Goal: Information Seeking & Learning: Learn about a topic

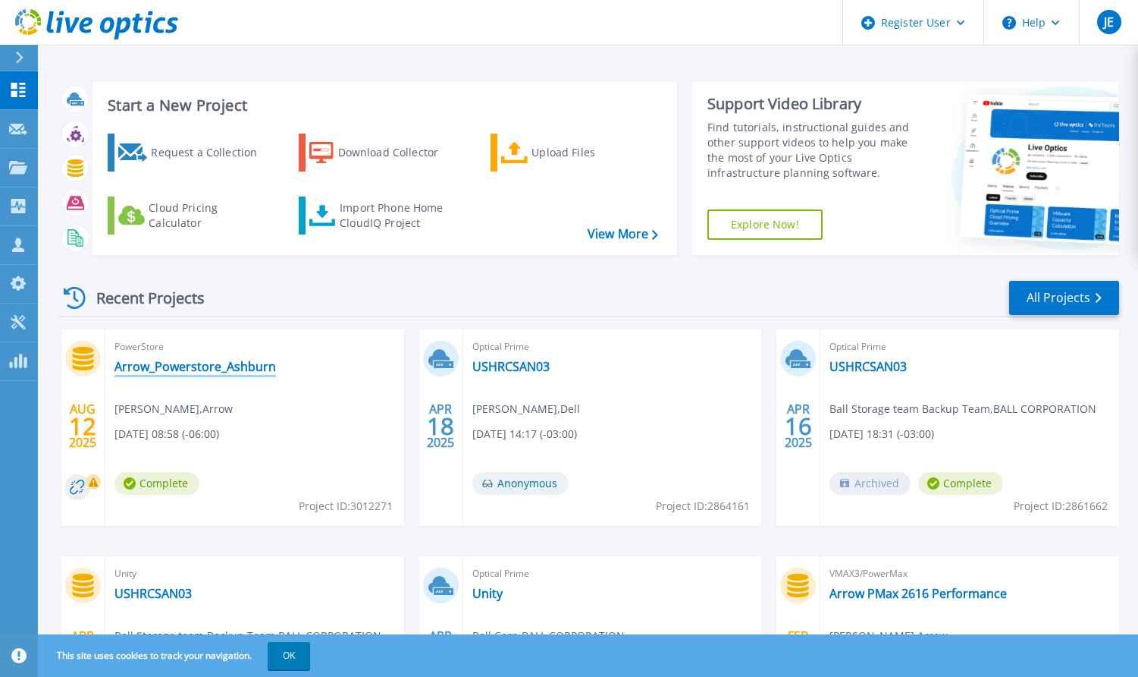
click at [214, 372] on link "Arrow_Powerstore_Ashburn" at bounding box center [196, 366] width 162 height 15
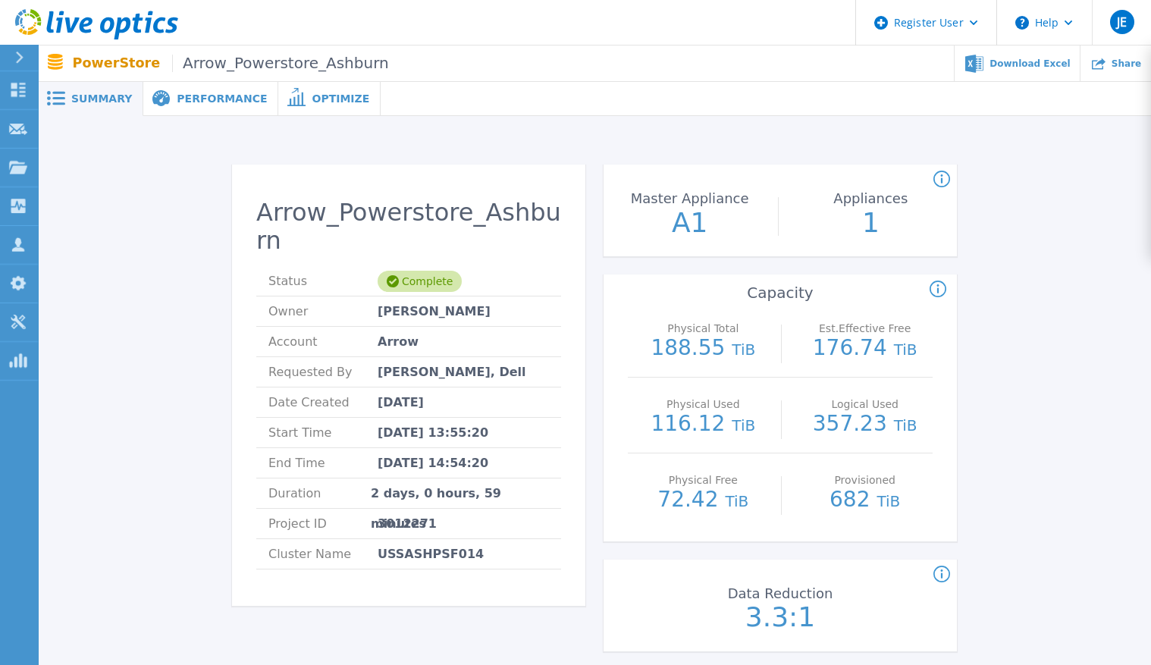
click at [218, 102] on span "Performance" at bounding box center [222, 98] width 90 height 11
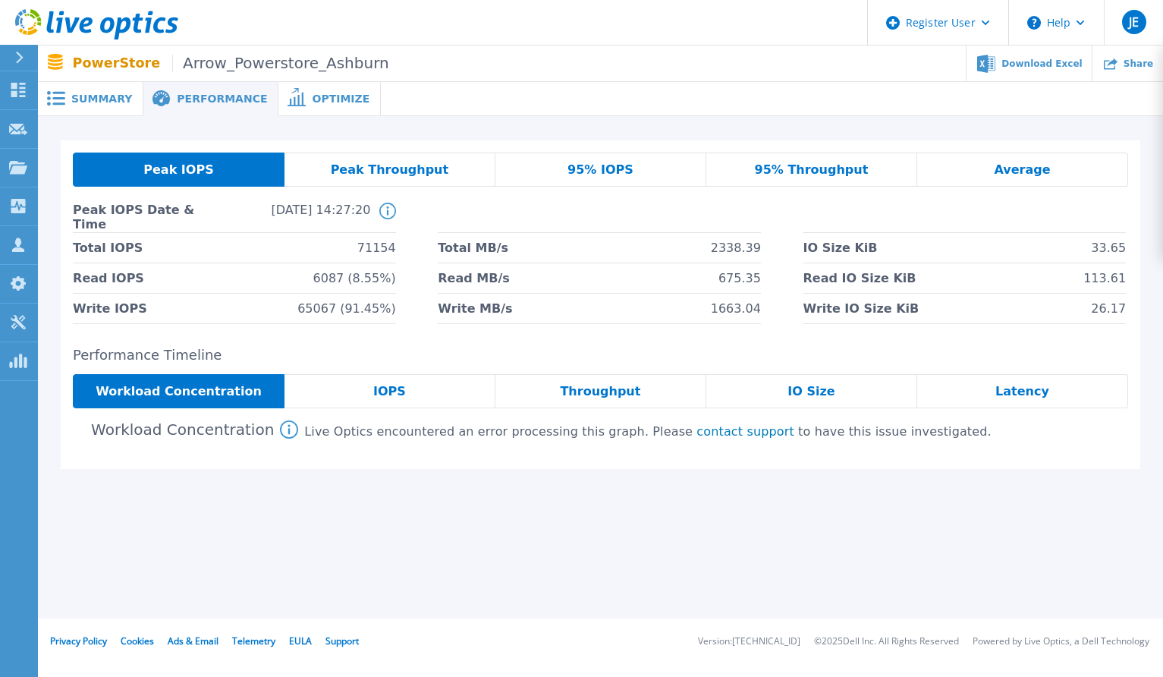
click at [1138, 334] on div "Peak IOPS Peak Throughput 95% IOPS 95% Throughput Average Peak IOPS Date & Time…" at bounding box center [600, 313] width 1125 height 395
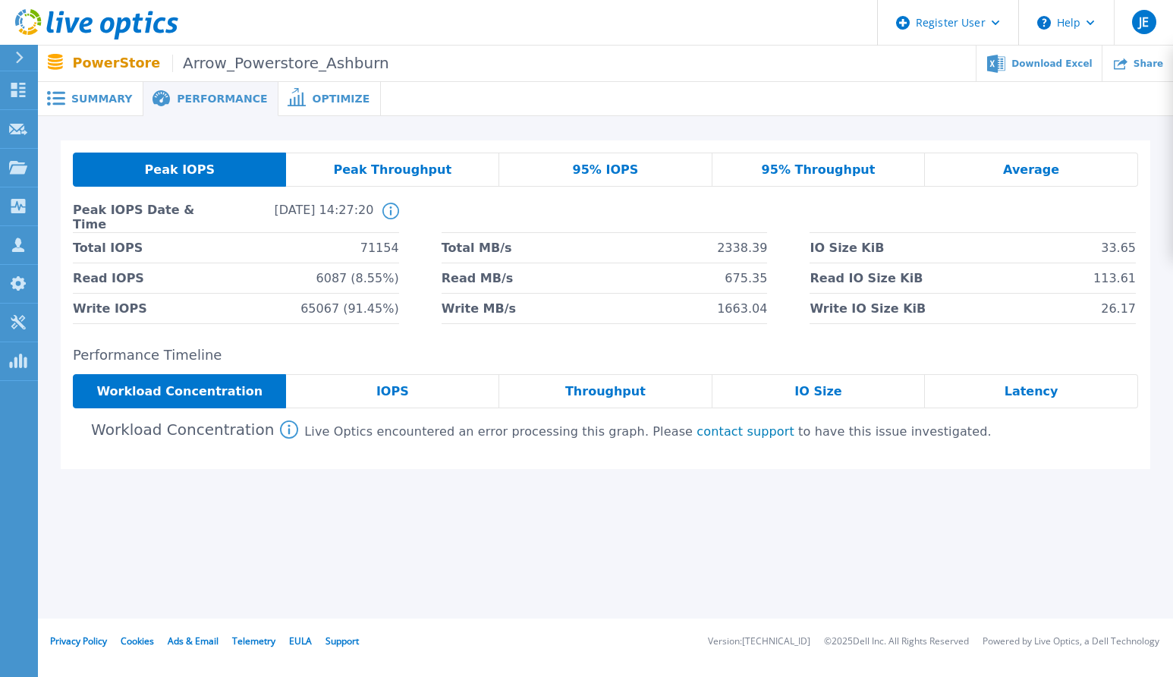
click at [364, 393] on div "IOPS" at bounding box center [392, 391] width 213 height 34
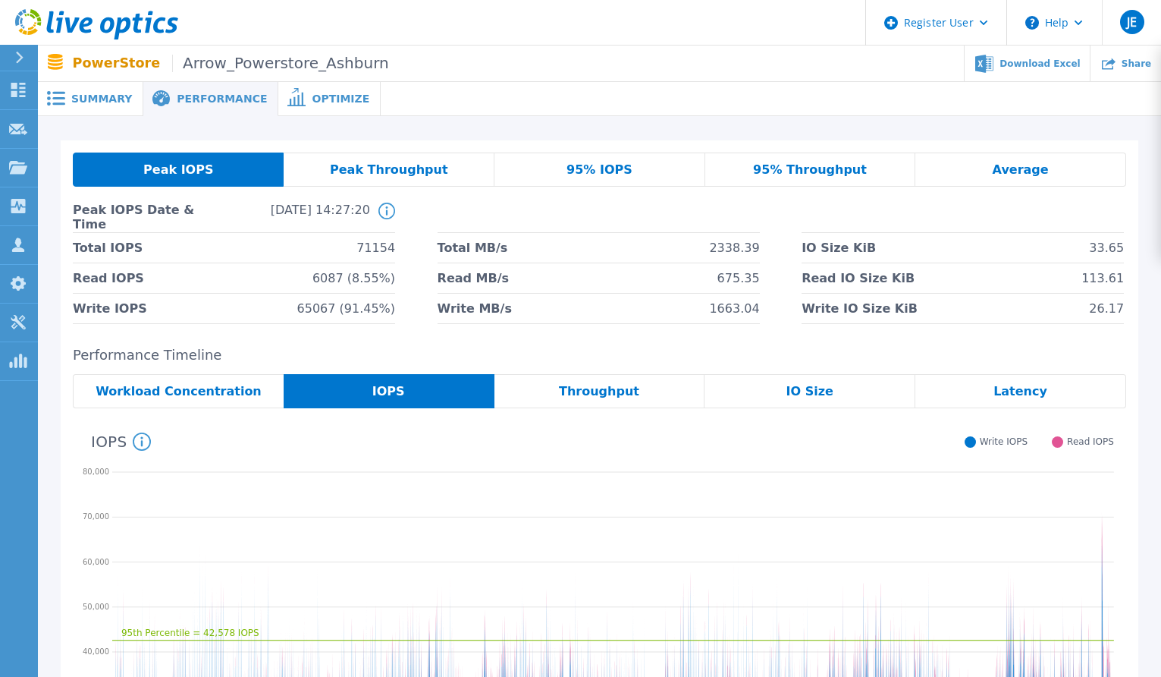
click at [358, 174] on span "Peak Throughput" at bounding box center [389, 170] width 118 height 12
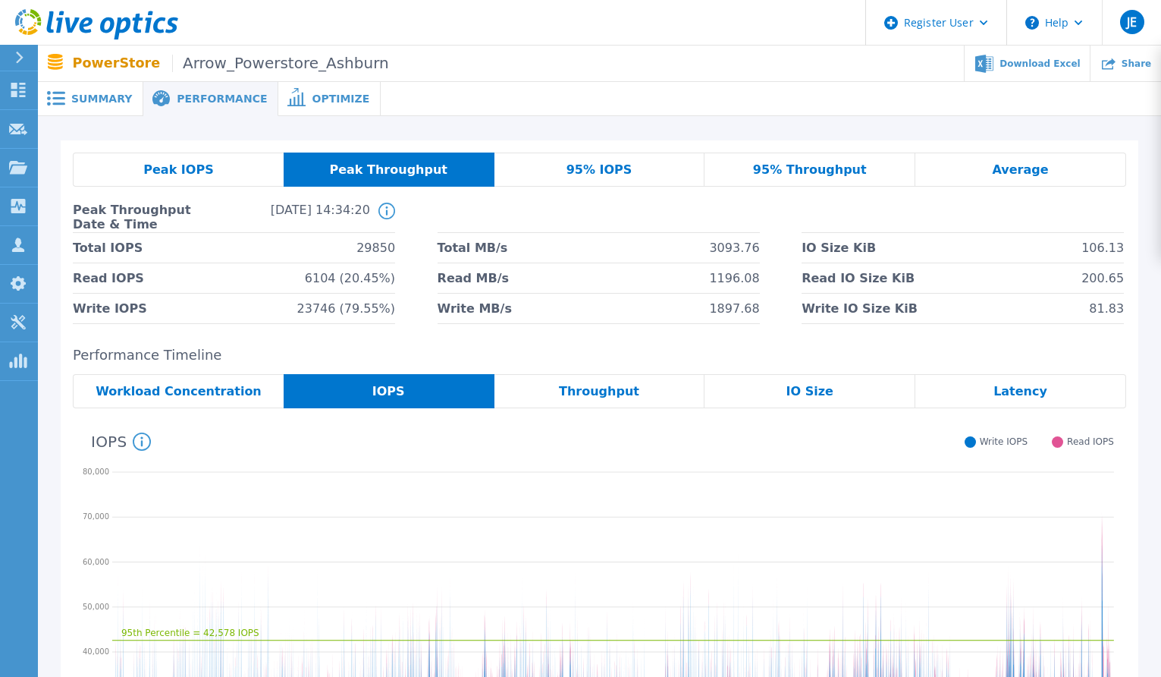
click at [223, 171] on div "Peak IOPS" at bounding box center [178, 169] width 211 height 34
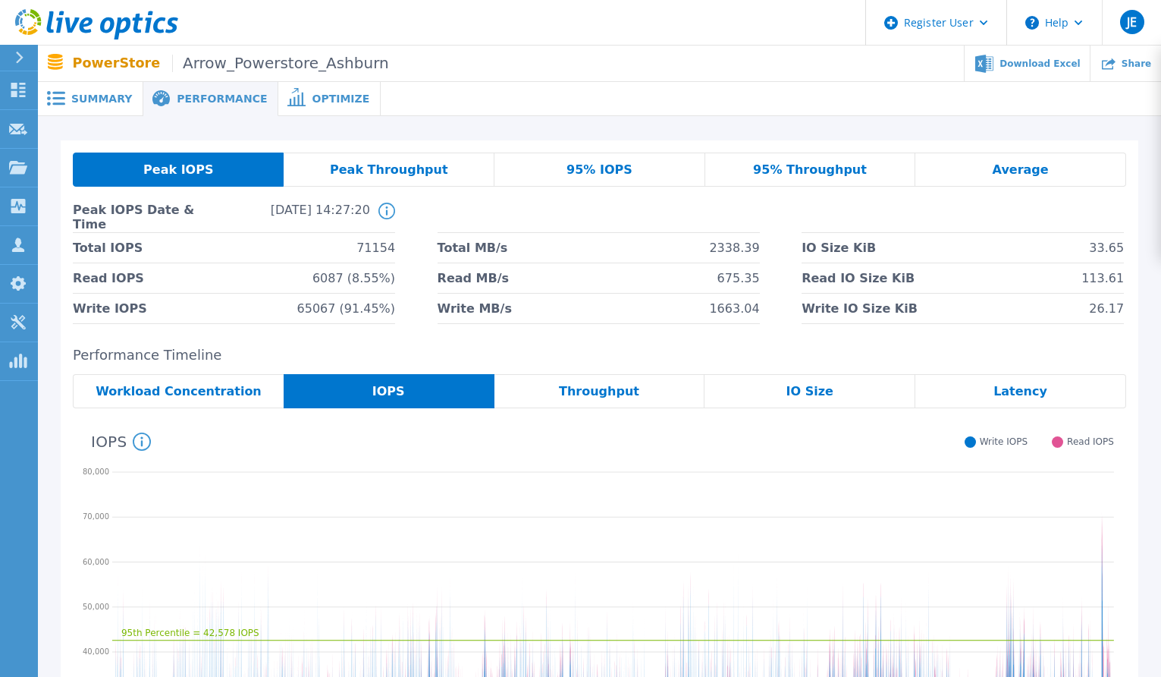
click at [346, 176] on span "Peak Throughput" at bounding box center [389, 170] width 118 height 12
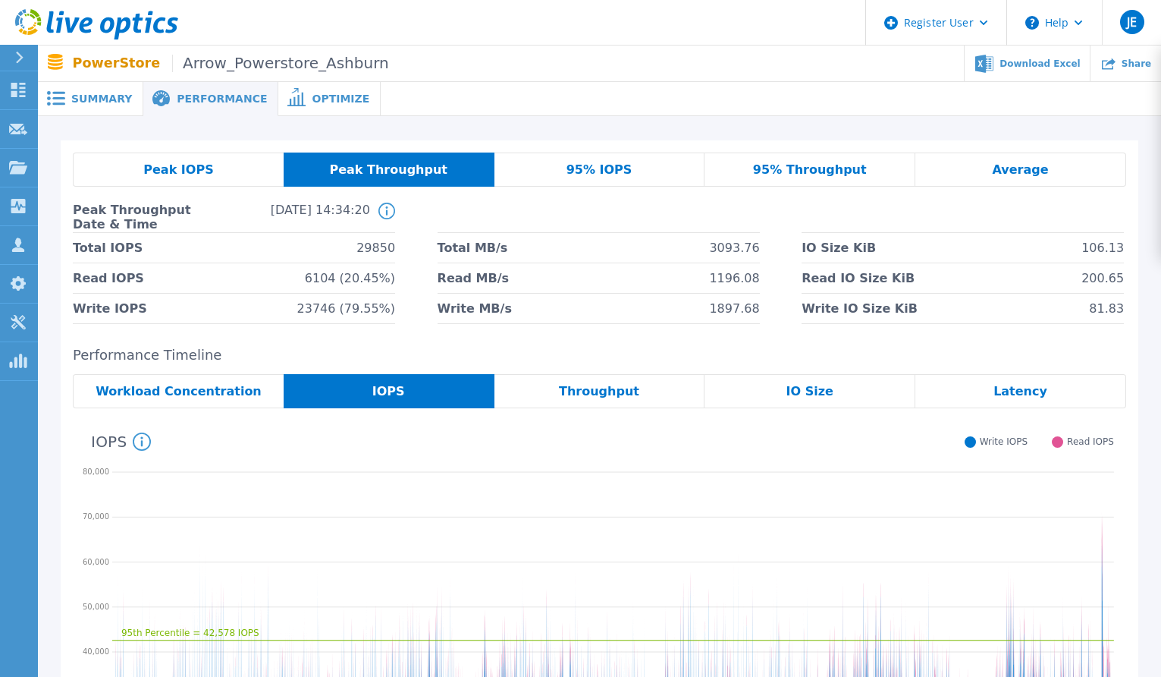
click at [168, 175] on span "Peak IOPS" at bounding box center [178, 170] width 70 height 12
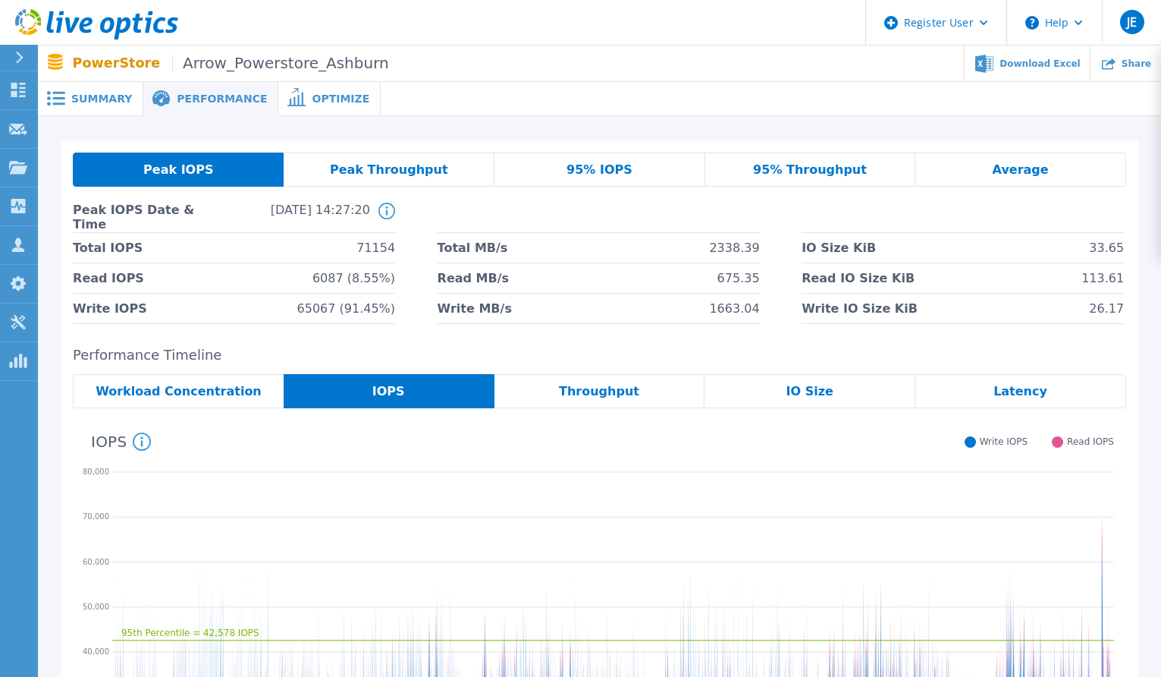
click at [429, 167] on span "Peak Throughput" at bounding box center [389, 170] width 118 height 12
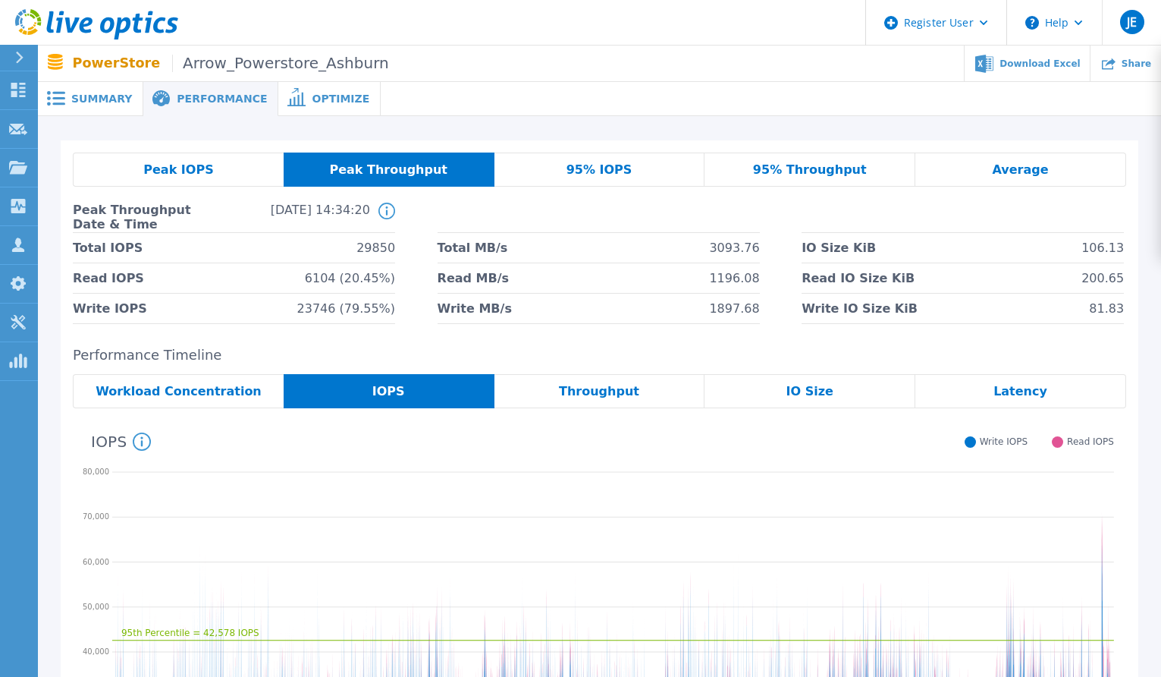
click at [615, 172] on span "95% IOPS" at bounding box center [600, 170] width 66 height 12
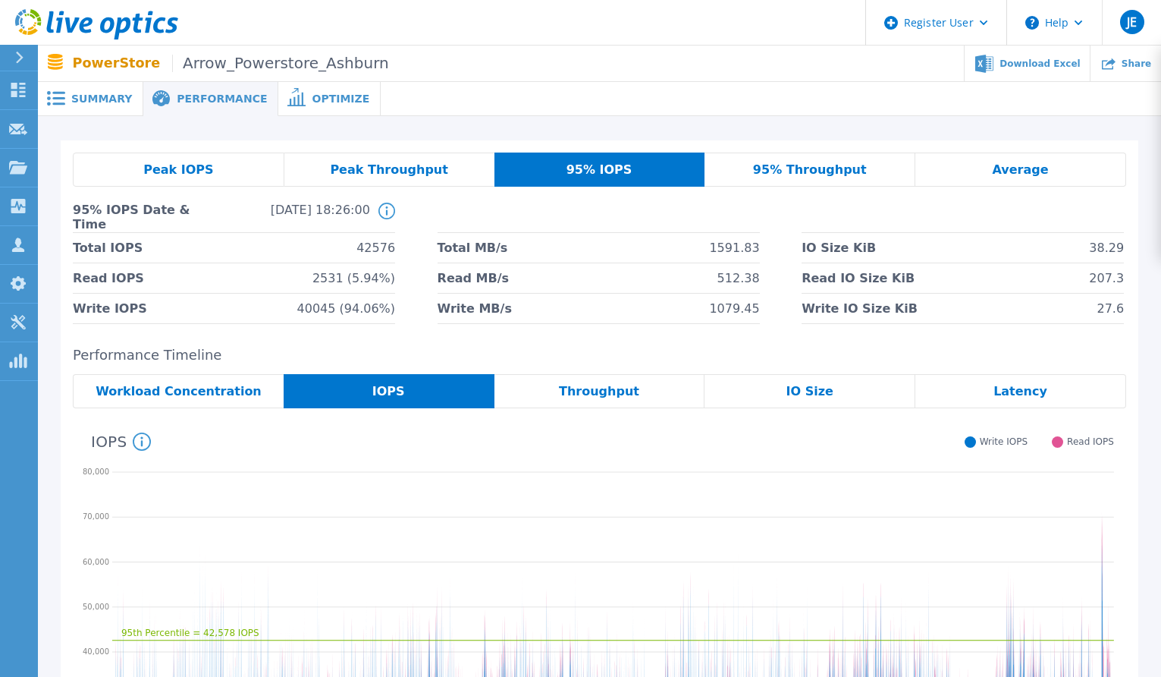
click at [202, 171] on span "Peak IOPS" at bounding box center [178, 170] width 70 height 12
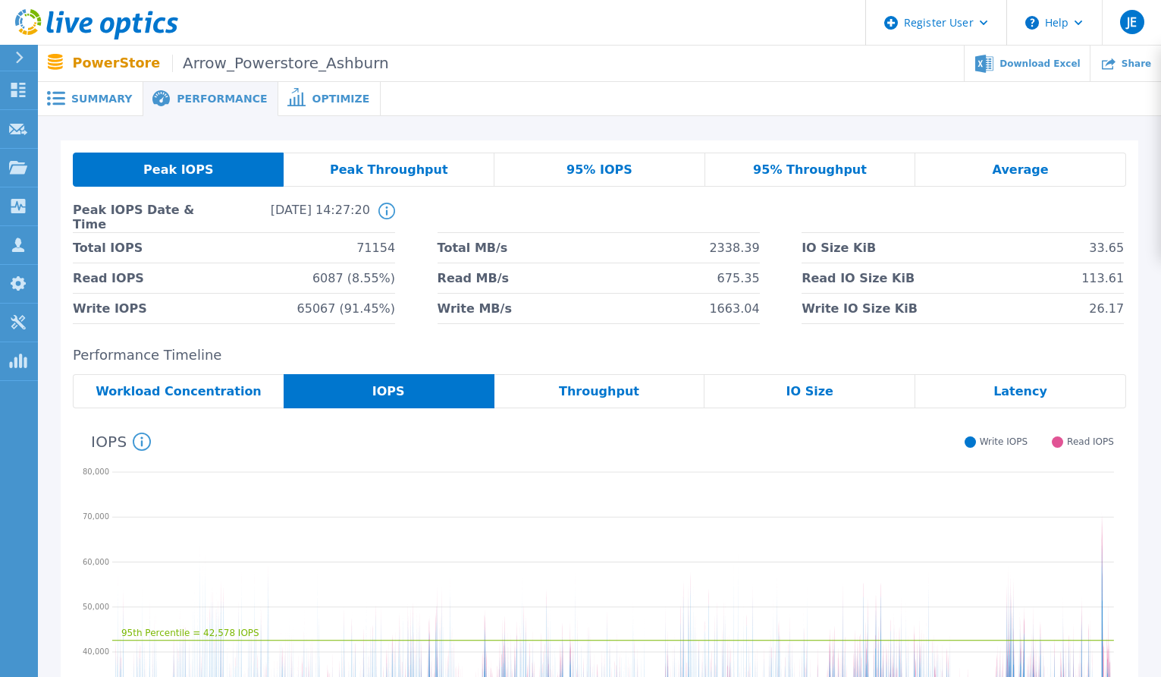
click at [563, 170] on div "95% IOPS" at bounding box center [600, 169] width 211 height 34
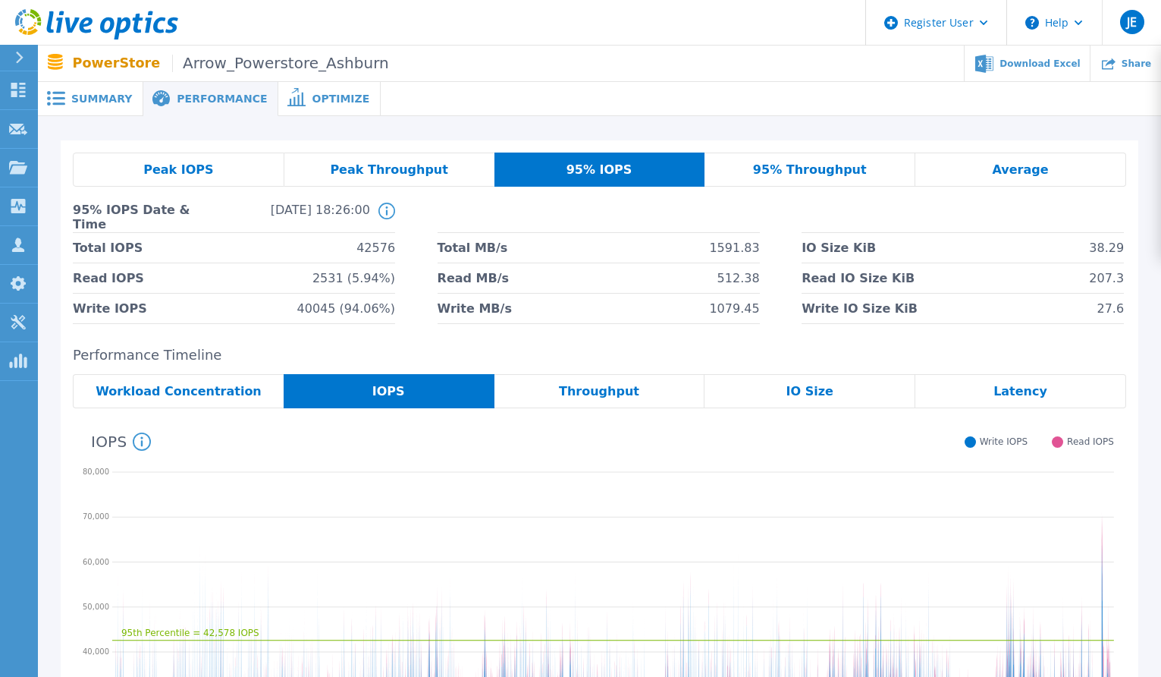
click at [797, 176] on span "95% Throughput" at bounding box center [810, 170] width 114 height 12
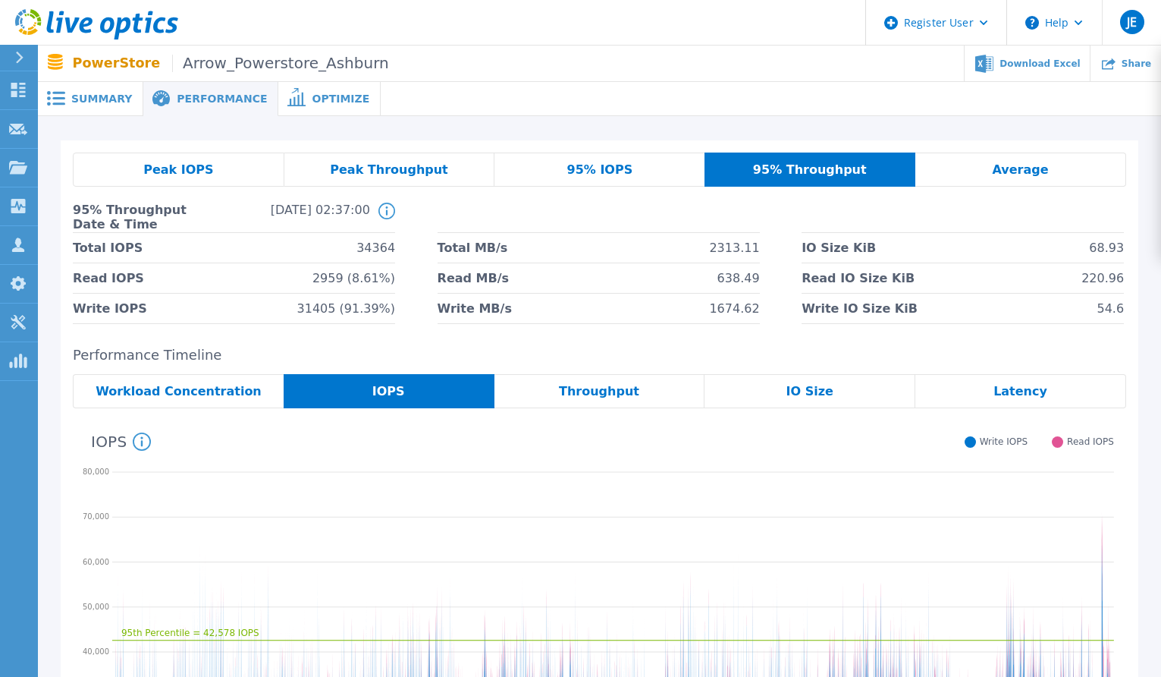
click at [150, 169] on span "Peak IOPS" at bounding box center [178, 170] width 70 height 12
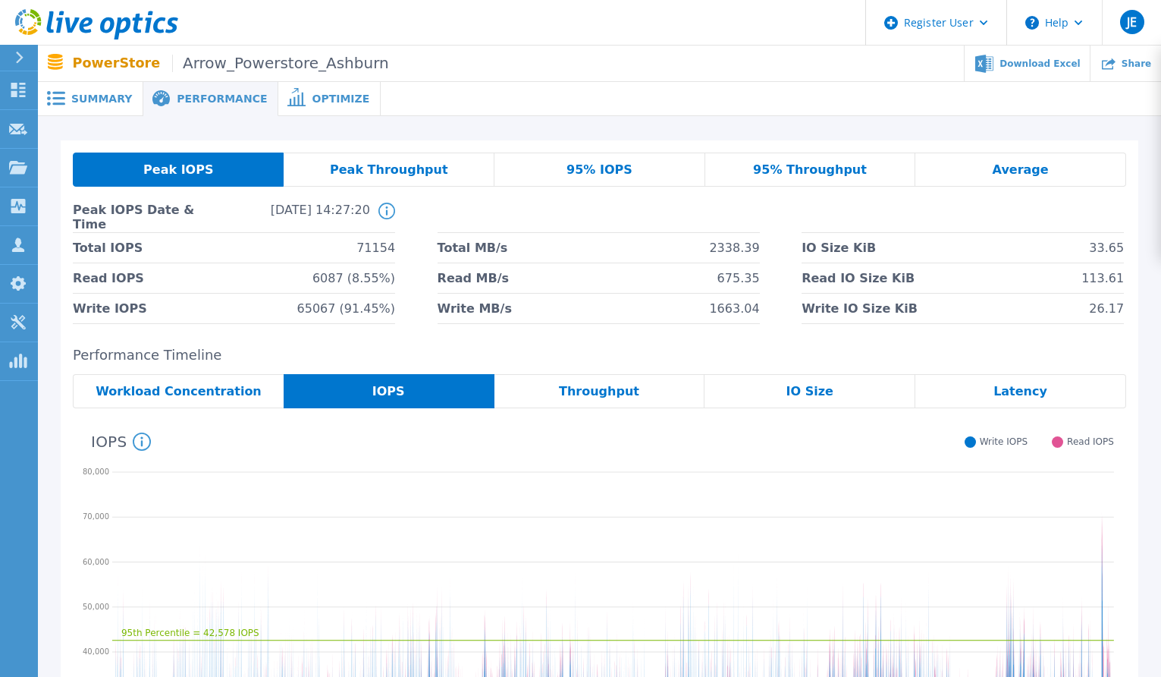
click at [397, 173] on span "Peak Throughput" at bounding box center [389, 170] width 118 height 12
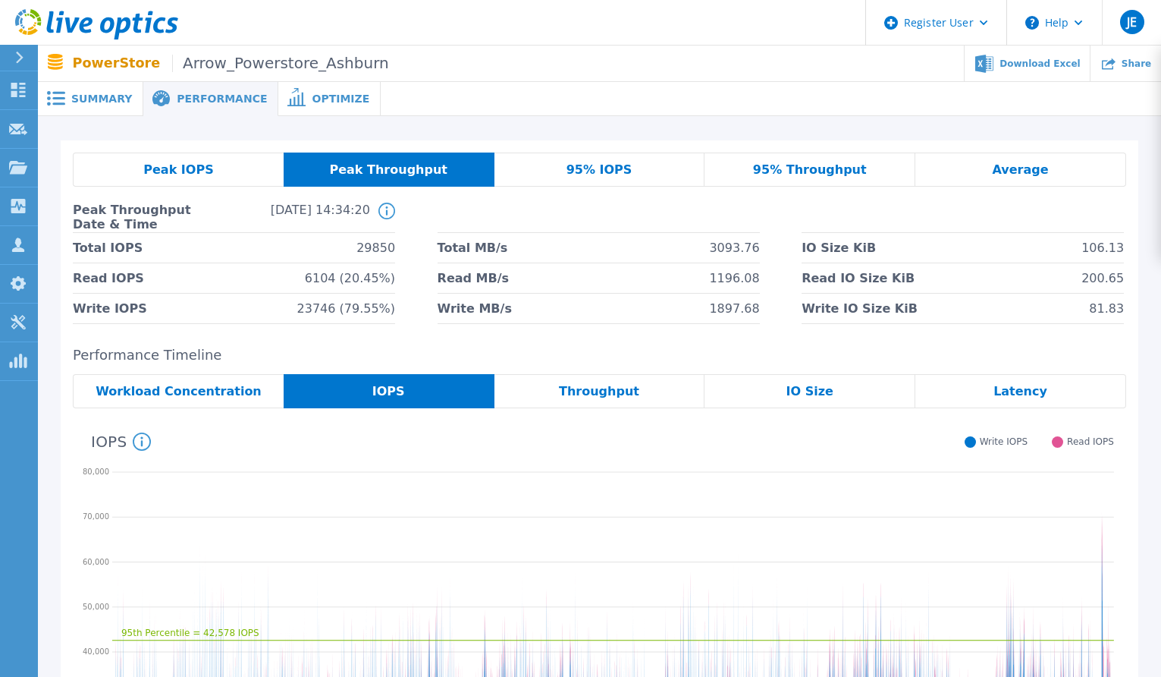
click at [600, 166] on span "95% IOPS" at bounding box center [600, 170] width 66 height 12
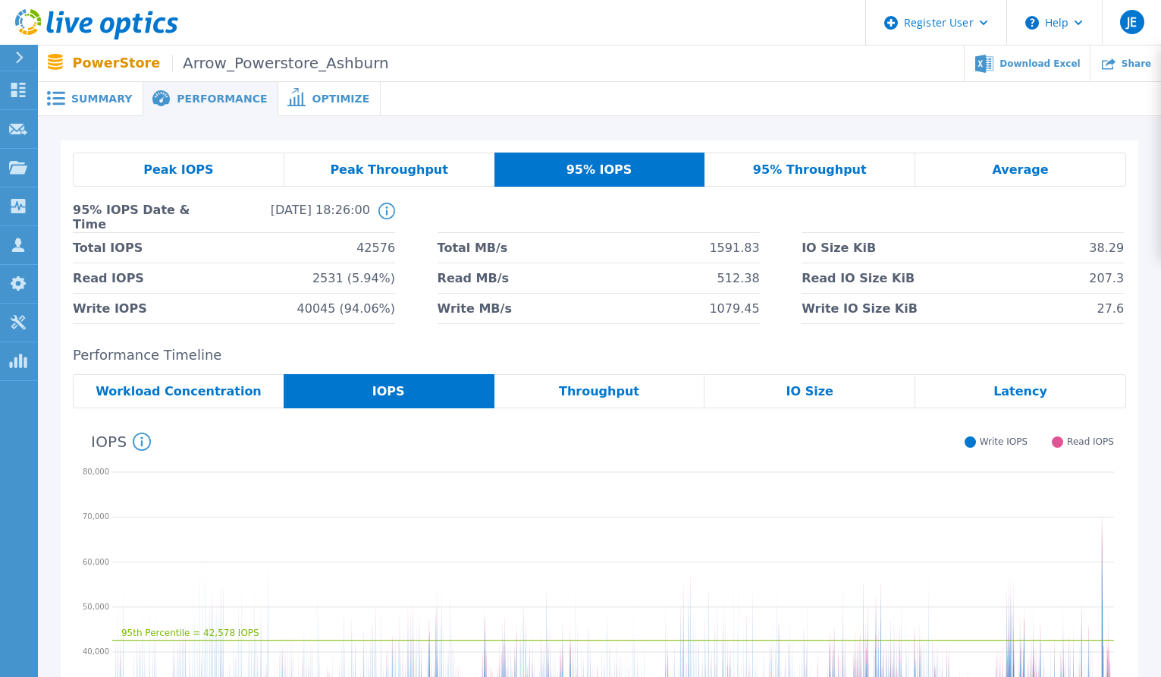
click at [821, 177] on div "95% Throughput" at bounding box center [810, 169] width 211 height 34
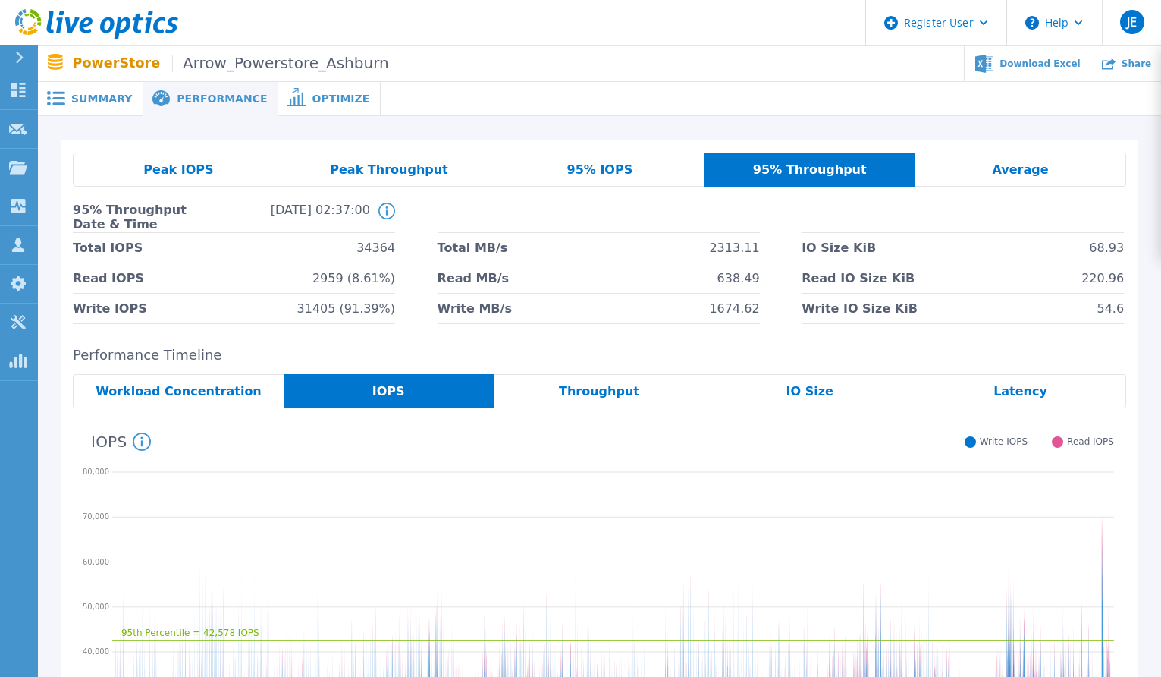
click at [663, 170] on div "95% IOPS" at bounding box center [600, 169] width 210 height 34
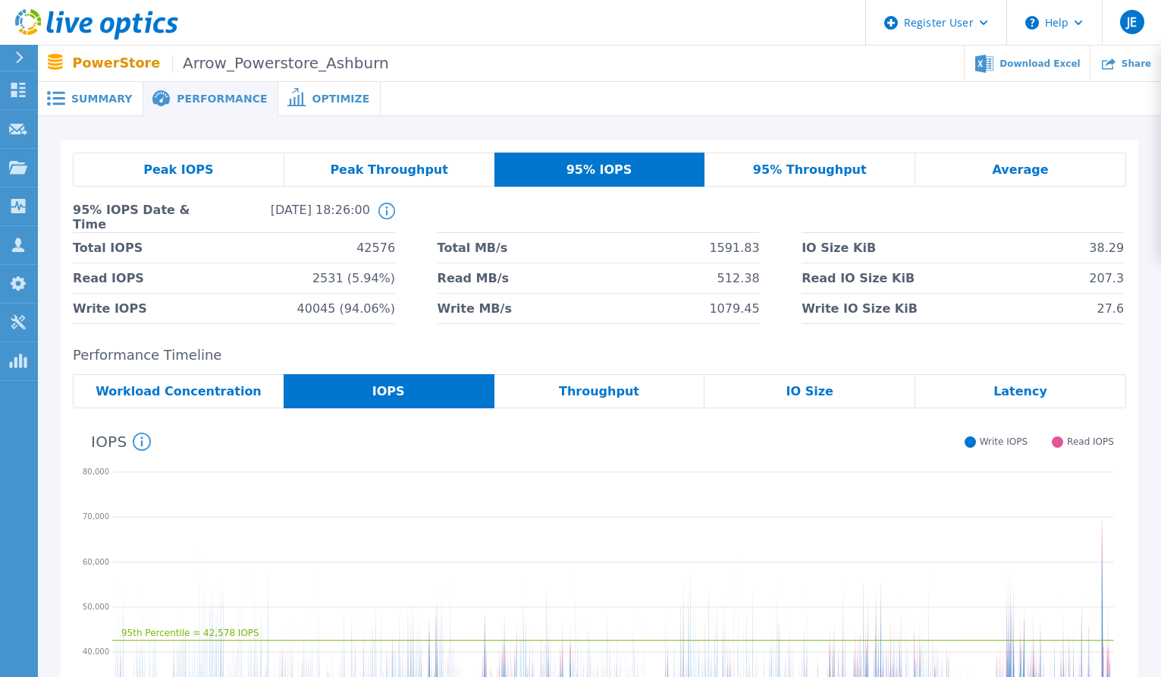
click at [815, 170] on span "95% Throughput" at bounding box center [810, 170] width 114 height 12
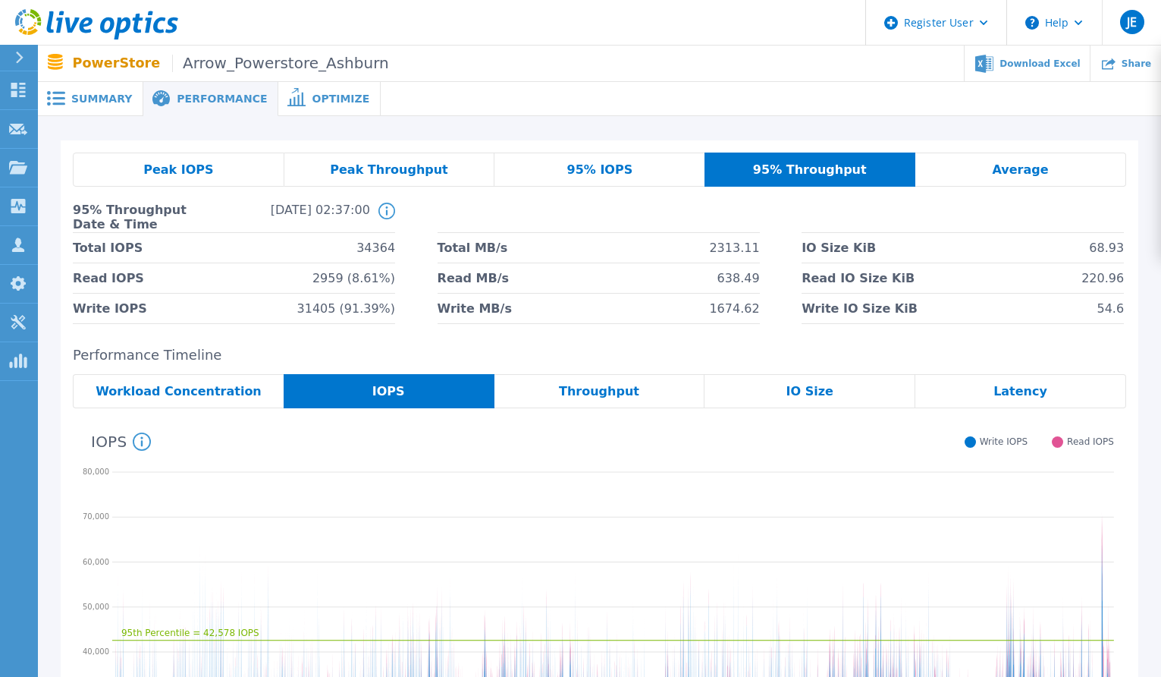
click at [1027, 166] on span "Average" at bounding box center [1020, 170] width 56 height 12
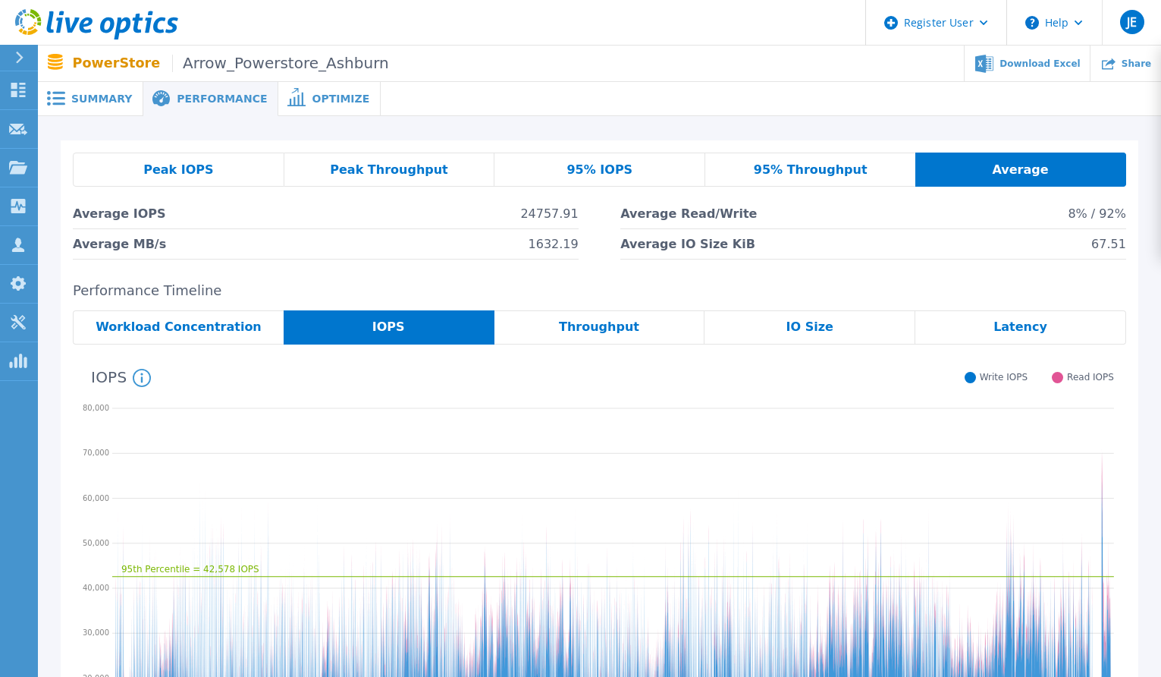
click at [1027, 166] on span "Average" at bounding box center [1020, 170] width 56 height 12
click at [631, 136] on div "Peak IOPS Peak Throughput 95% IOPS 95% Throughput Average Average IOPS 24757.91…" at bounding box center [599, 480] width 1123 height 729
click at [103, 102] on span "Summary" at bounding box center [101, 98] width 61 height 11
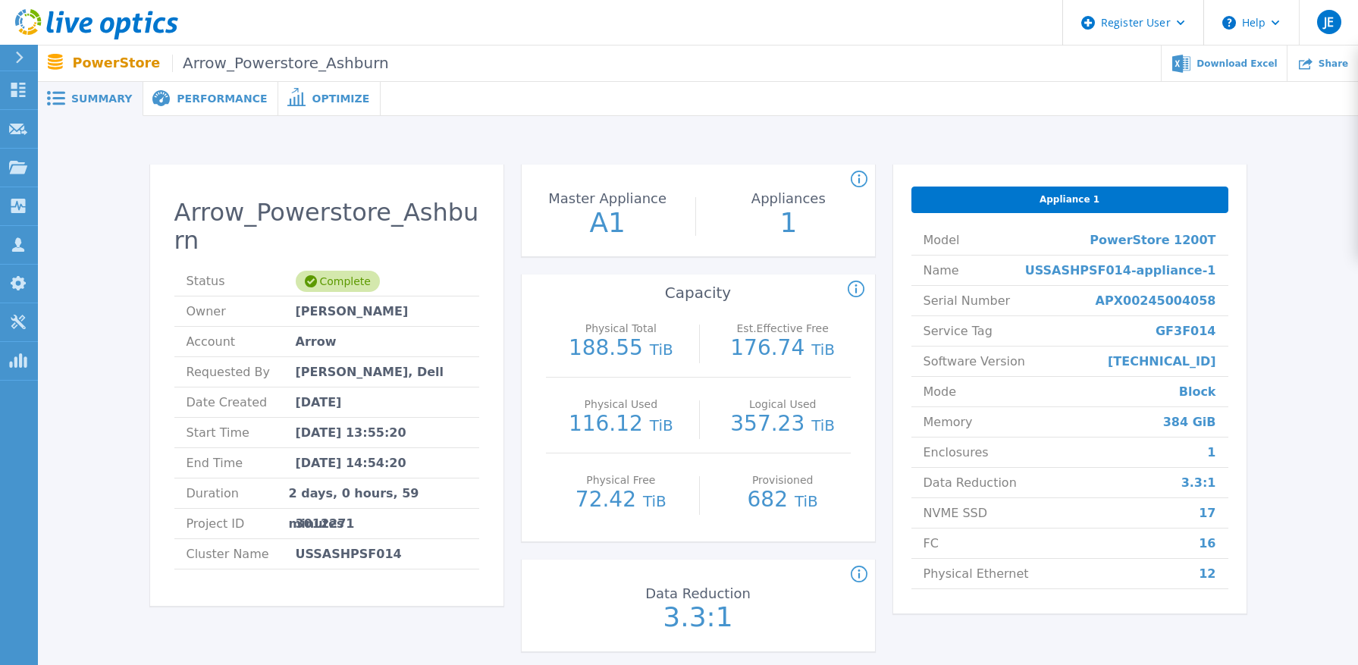
click at [629, 49] on ul "Download Excel Share" at bounding box center [873, 64] width 969 height 36
